Goal: Go to known website: Go to known website

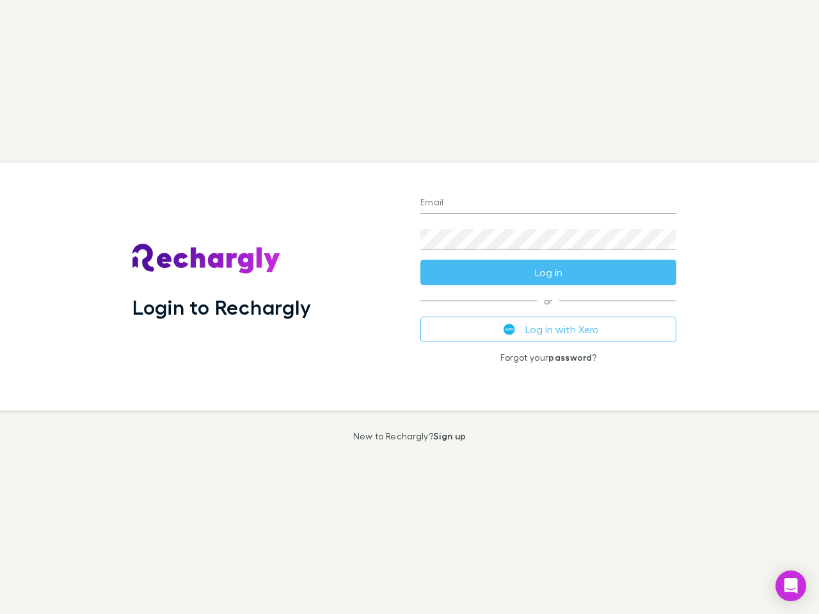
click at [409, 307] on div "Login to Rechargly" at bounding box center [266, 286] width 288 height 248
click at [548, 203] on input "Email" at bounding box center [548, 203] width 256 height 20
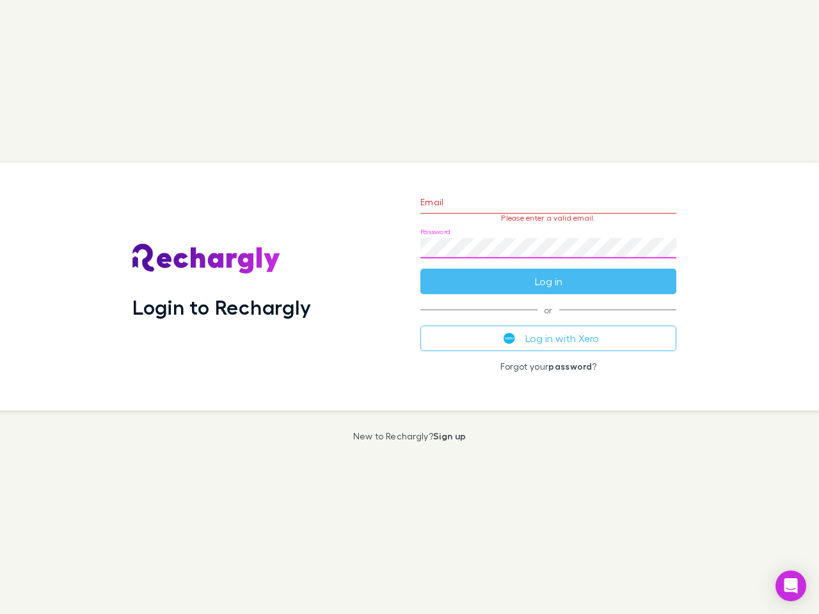
click at [548, 272] on form "Email Please enter a valid email. Password Log in" at bounding box center [548, 238] width 256 height 111
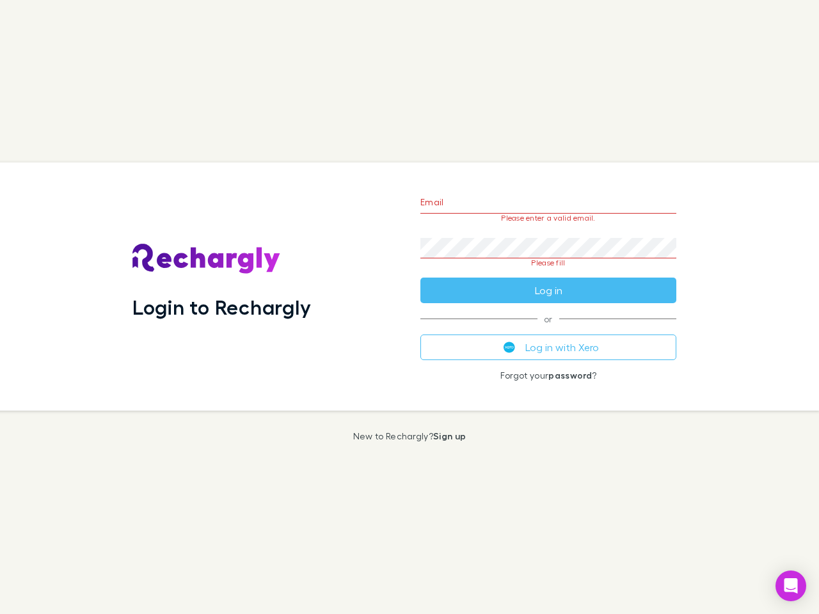
click at [548, 329] on div "Email Please enter a valid email. Password Please fill Log in or Log in with Xe…" at bounding box center [548, 286] width 276 height 248
click at [791, 586] on icon "Open Intercom Messenger" at bounding box center [790, 585] width 13 height 15
